Goal: Find specific page/section: Find specific page/section

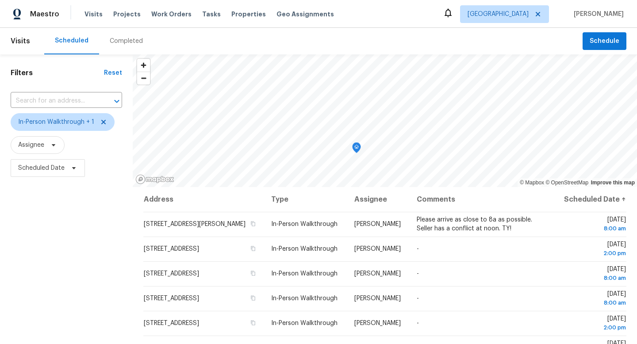
scroll to position [70, 0]
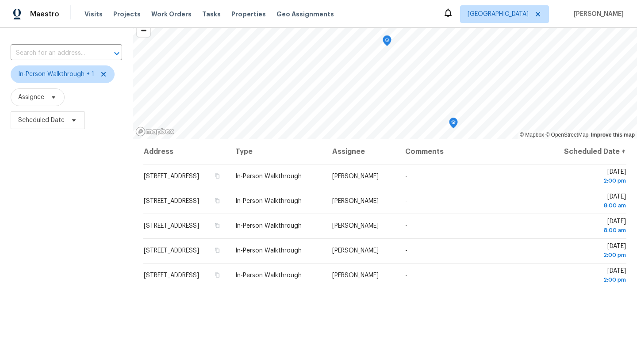
scroll to position [54, 0]
